Goal: Task Accomplishment & Management: Manage account settings

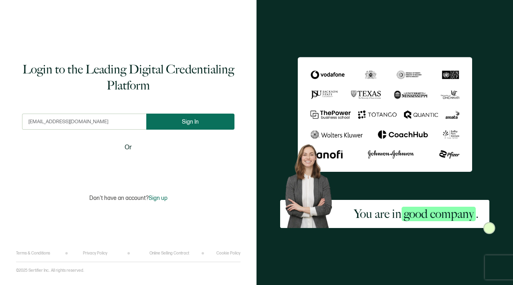
type input "info@strategicopsinstitute.com"
click at [180, 123] on button "Sign In" at bounding box center [190, 122] width 88 height 16
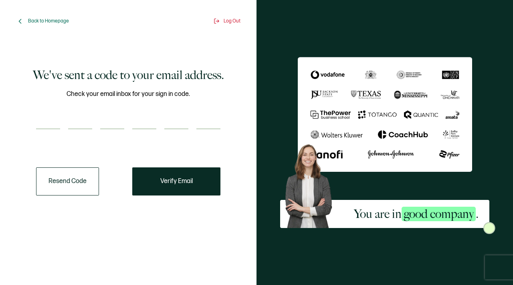
click at [47, 121] on input "number" at bounding box center [48, 121] width 24 height 16
type input "8"
type input "2"
type input "8"
type input "0"
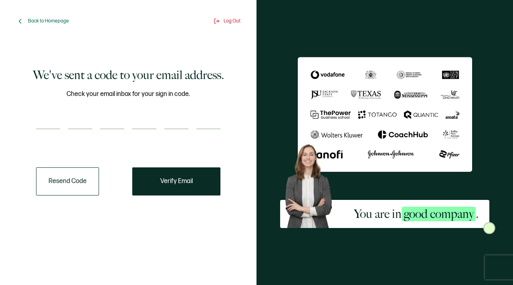
type input "8"
type input "4"
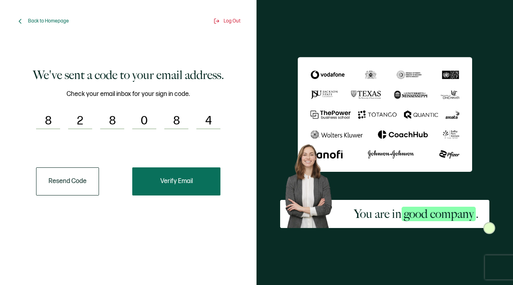
click at [160, 178] on button "Verify Email" at bounding box center [176, 181] width 88 height 28
